Goal: Transaction & Acquisition: Purchase product/service

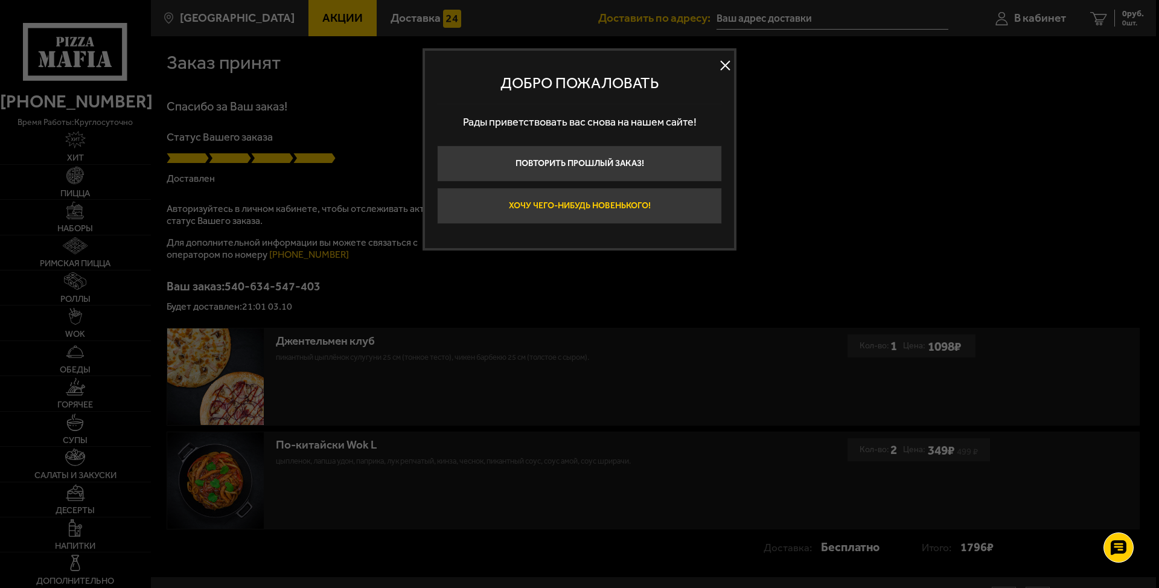
click at [677, 202] on button "Хочу чего-нибудь новенького!" at bounding box center [579, 206] width 285 height 36
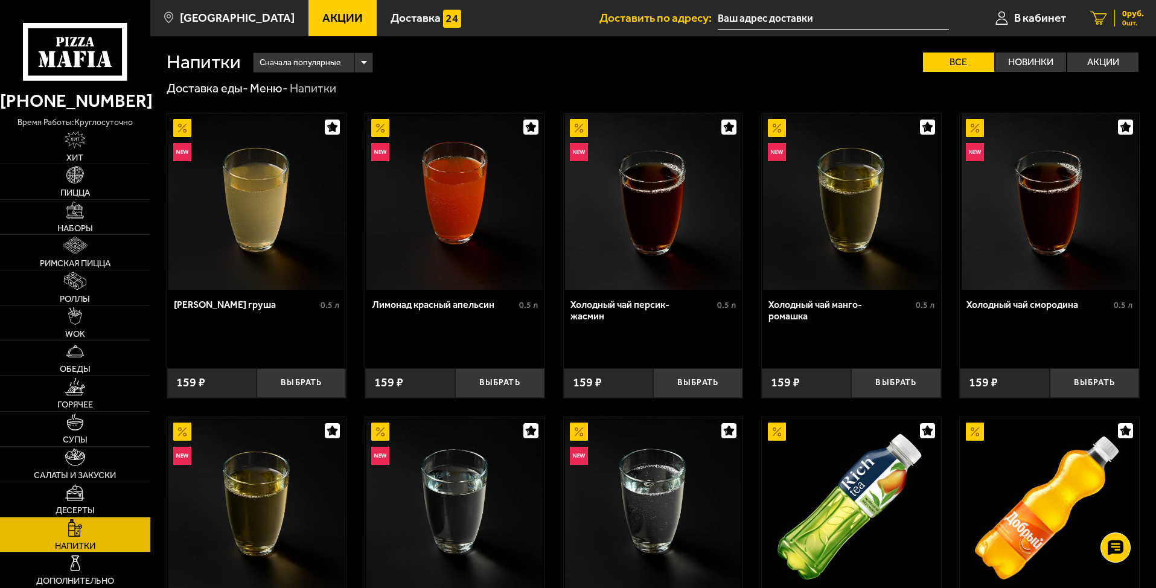
click at [1103, 15] on icon at bounding box center [1098, 18] width 17 height 14
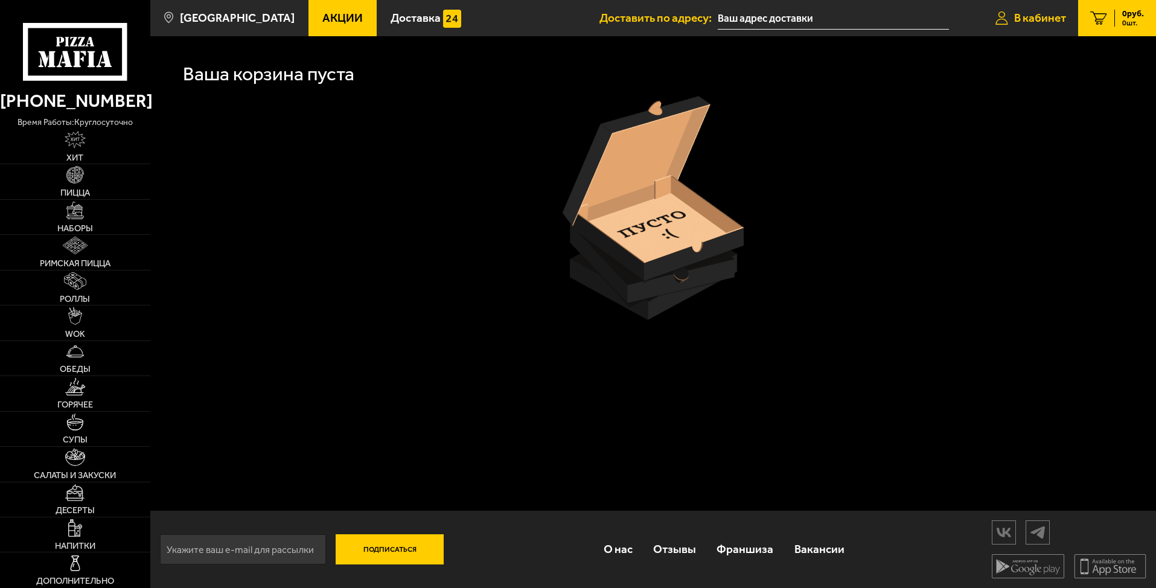
click at [1042, 22] on span "В кабинет" at bounding box center [1040, 17] width 52 height 11
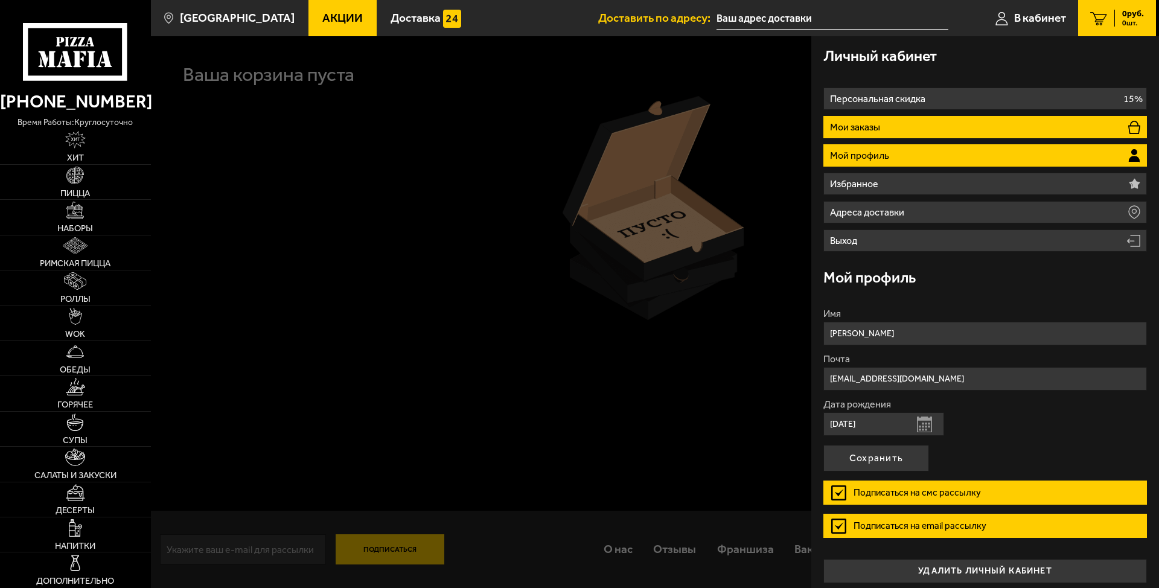
click at [986, 121] on li "Мои заказы" at bounding box center [984, 127] width 323 height 22
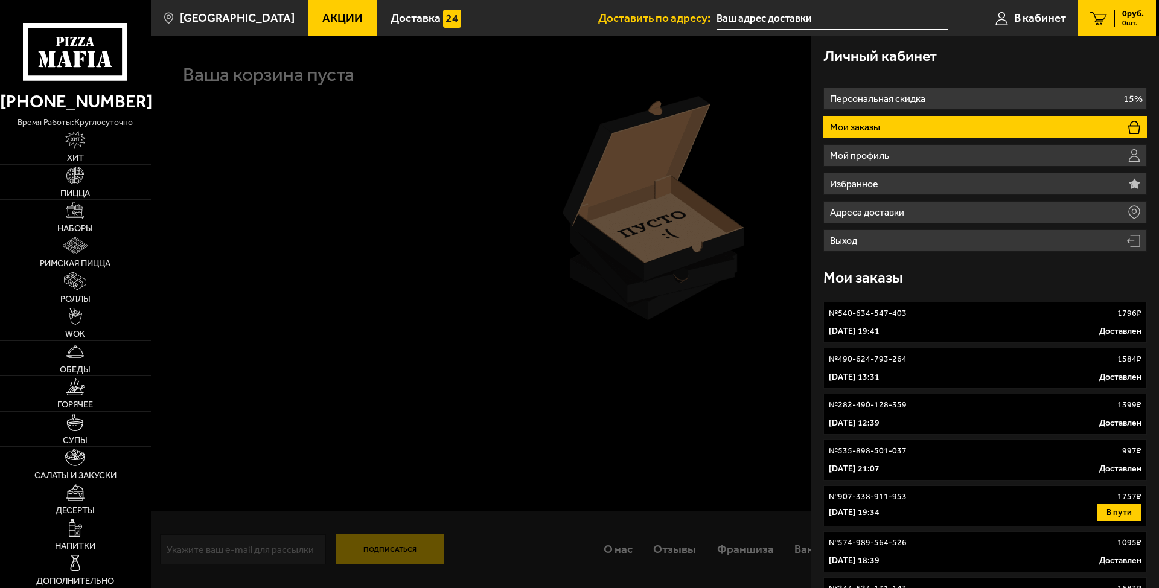
click at [952, 123] on li "Мои заказы" at bounding box center [984, 127] width 323 height 22
click at [942, 328] on div "[DATE] 19:41 Доставлен" at bounding box center [985, 331] width 313 height 12
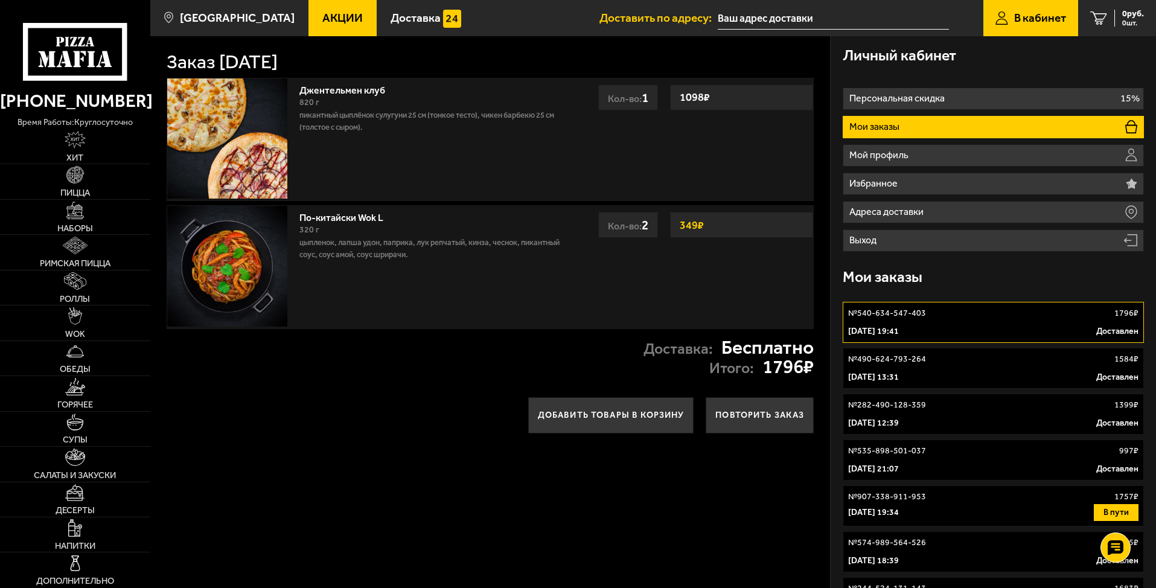
click at [252, 113] on img at bounding box center [227, 138] width 120 height 120
click at [1009, 11] on link "В кабинет" at bounding box center [1030, 18] width 95 height 36
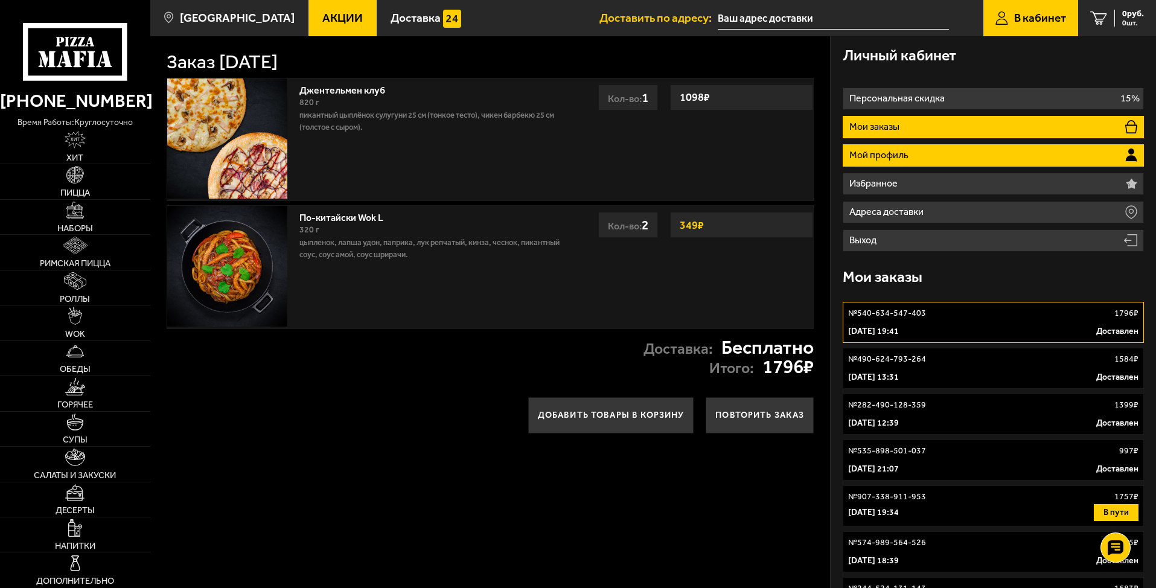
click at [945, 153] on li "Мой профиль" at bounding box center [993, 155] width 301 height 22
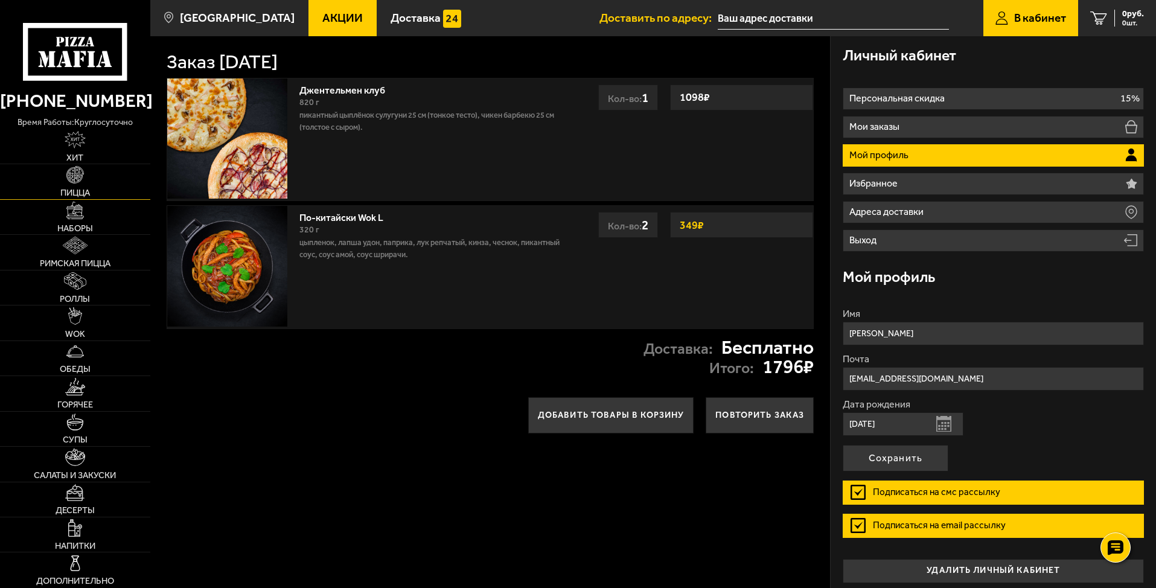
click at [74, 180] on img at bounding box center [75, 175] width 18 height 18
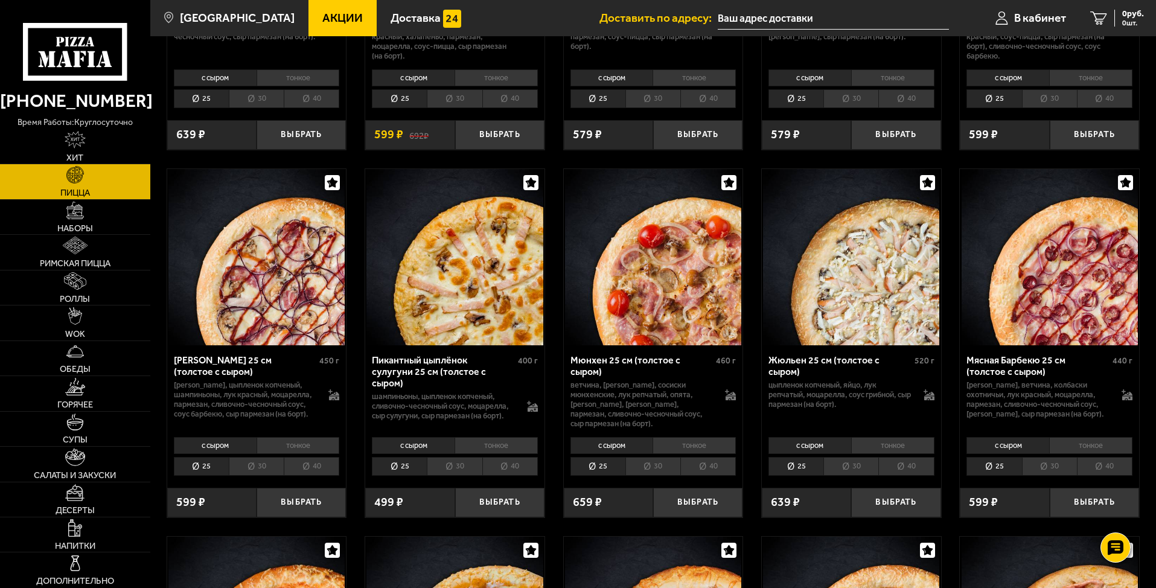
scroll to position [1811, 0]
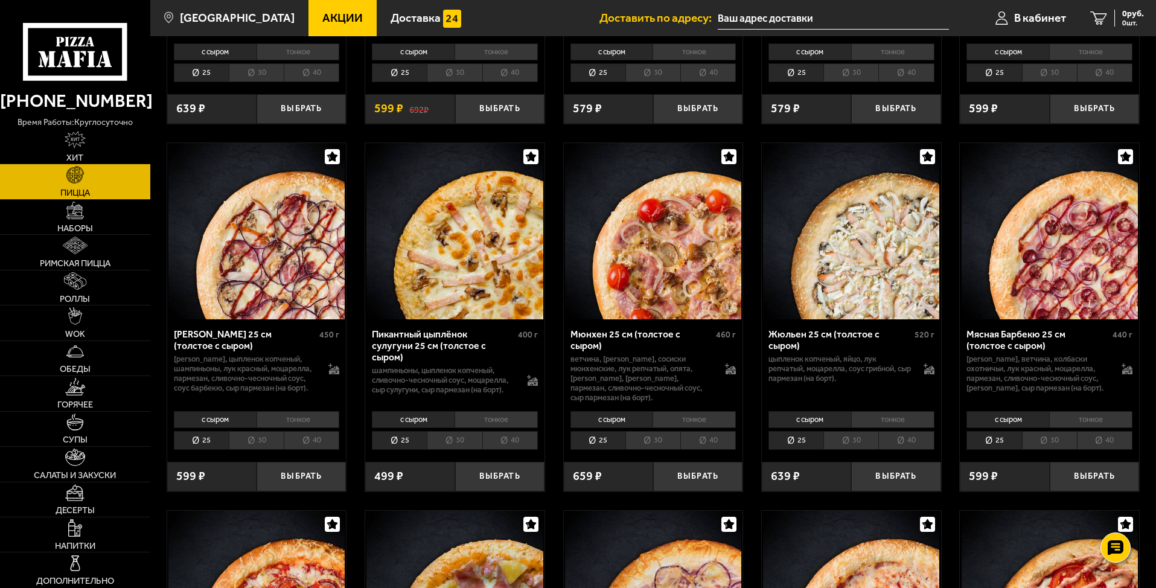
click at [448, 266] on img at bounding box center [454, 231] width 176 height 176
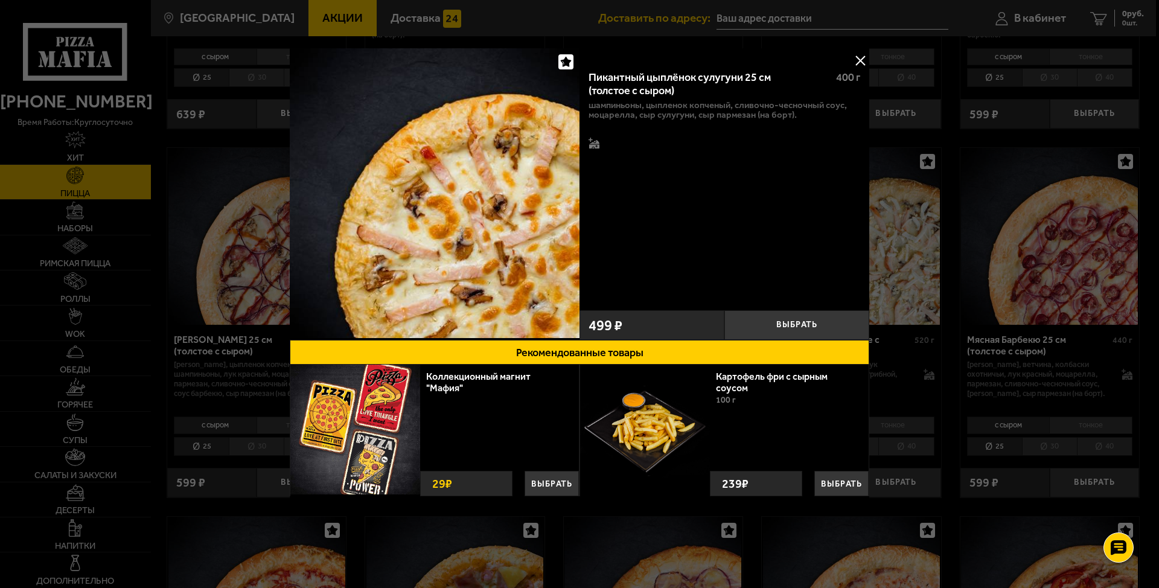
click at [1022, 206] on div at bounding box center [579, 294] width 1159 height 588
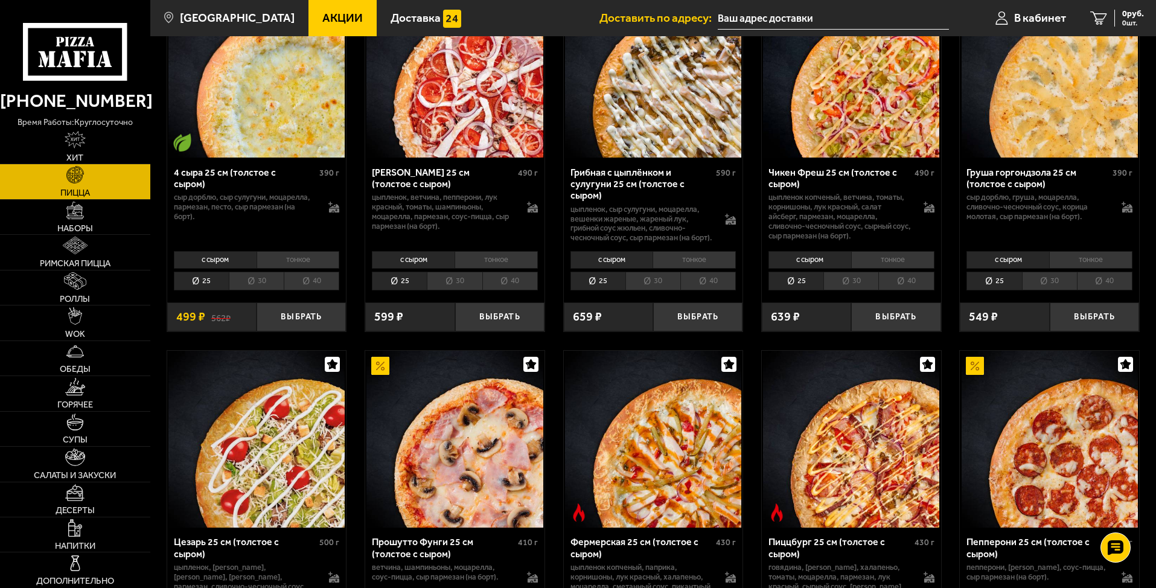
scroll to position [905, 0]
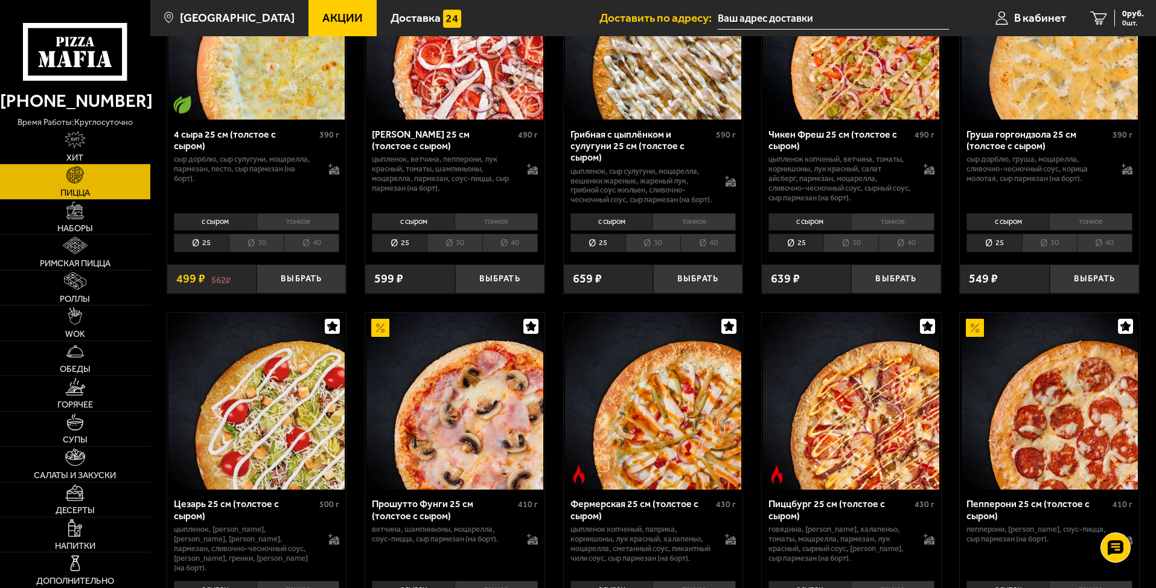
click at [620, 417] on img at bounding box center [653, 401] width 176 height 176
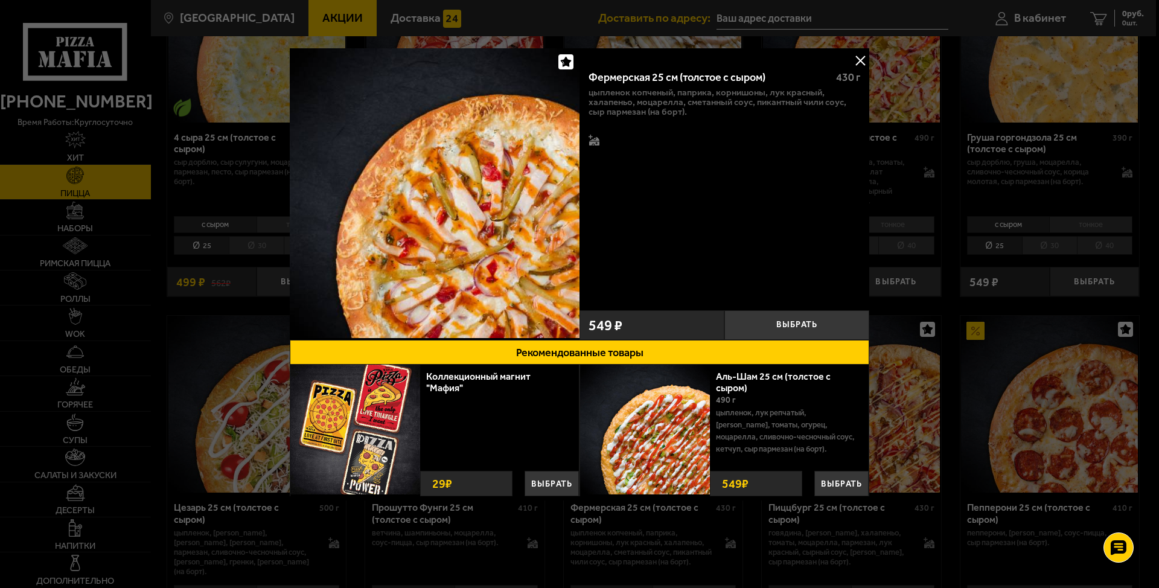
click at [996, 183] on div at bounding box center [579, 294] width 1159 height 588
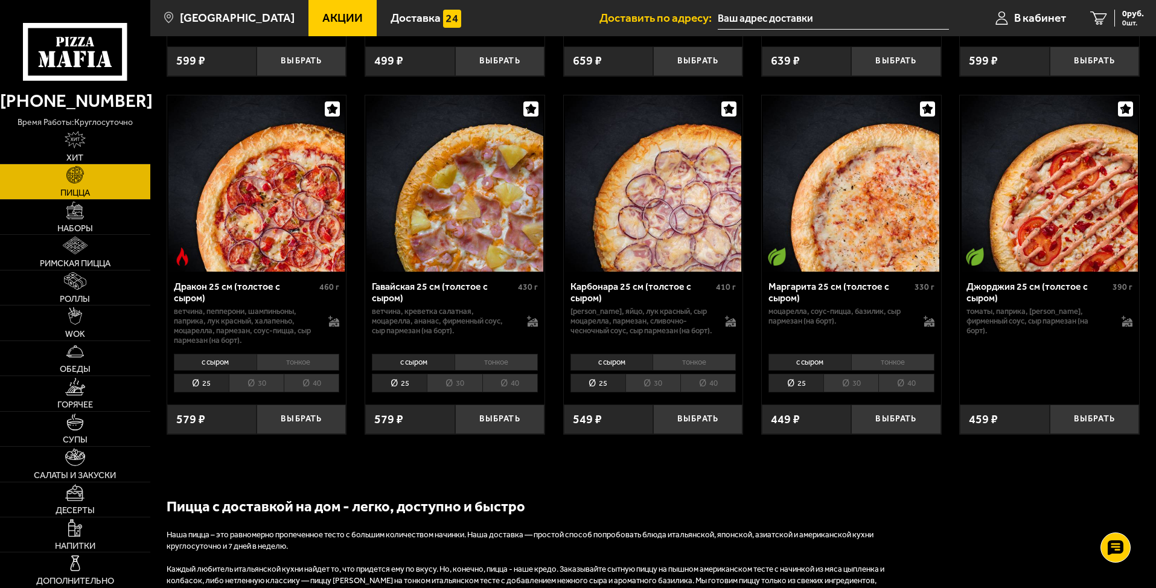
scroll to position [2233, 0]
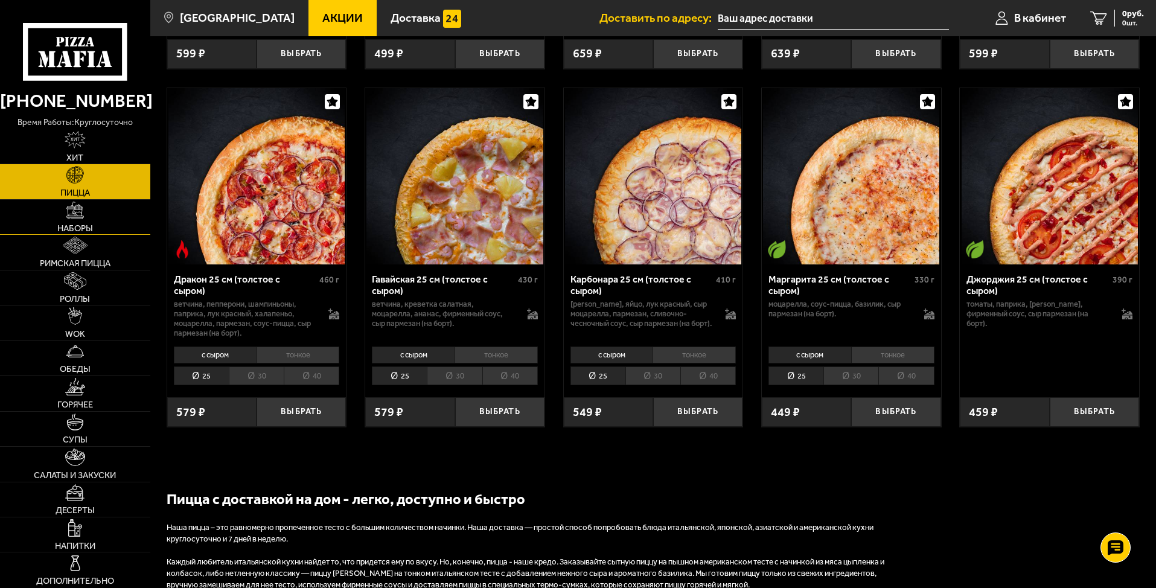
click at [83, 216] on img at bounding box center [75, 211] width 18 height 18
